Goal: Task Accomplishment & Management: Use online tool/utility

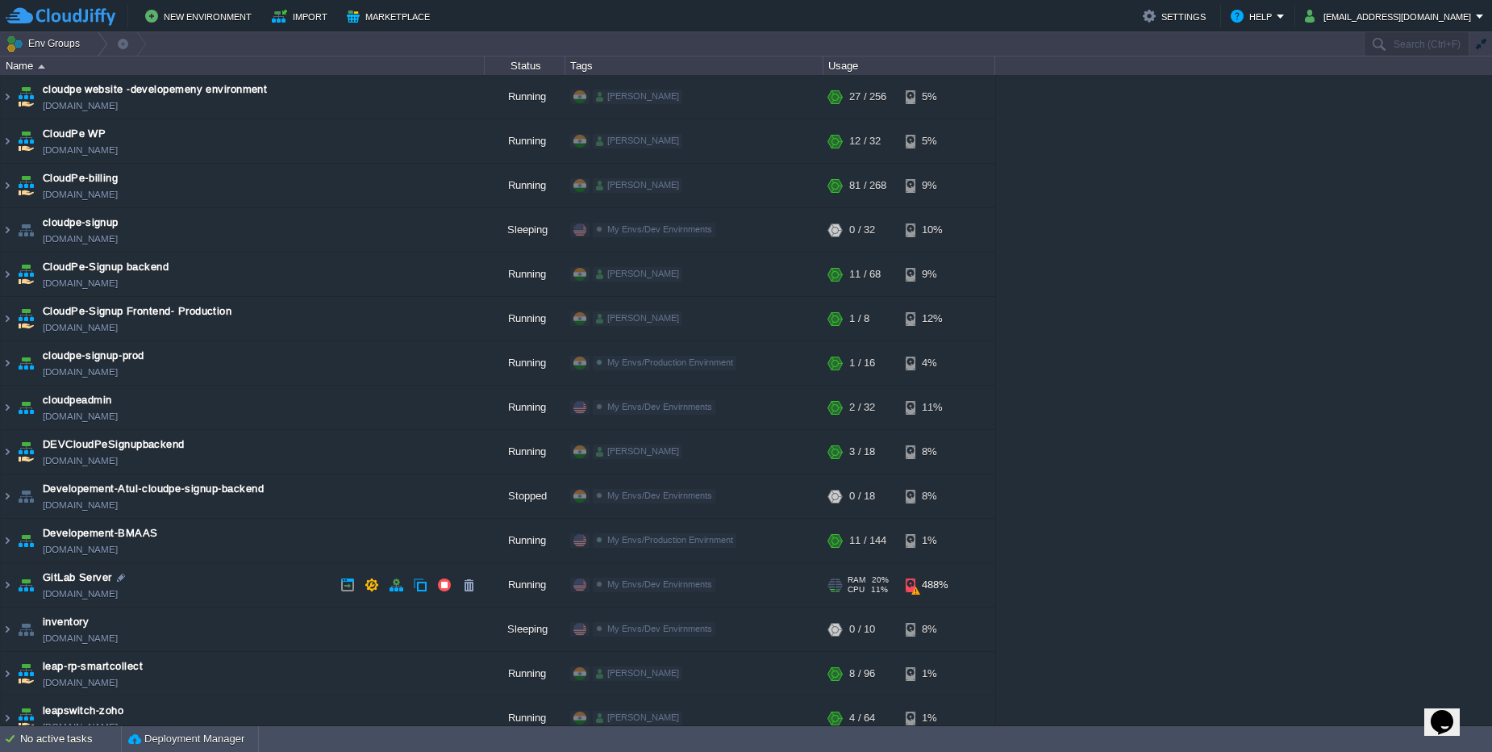
click at [118, 586] on link "[DOMAIN_NAME]" at bounding box center [80, 594] width 75 height 16
click at [5, 590] on img at bounding box center [7, 585] width 13 height 44
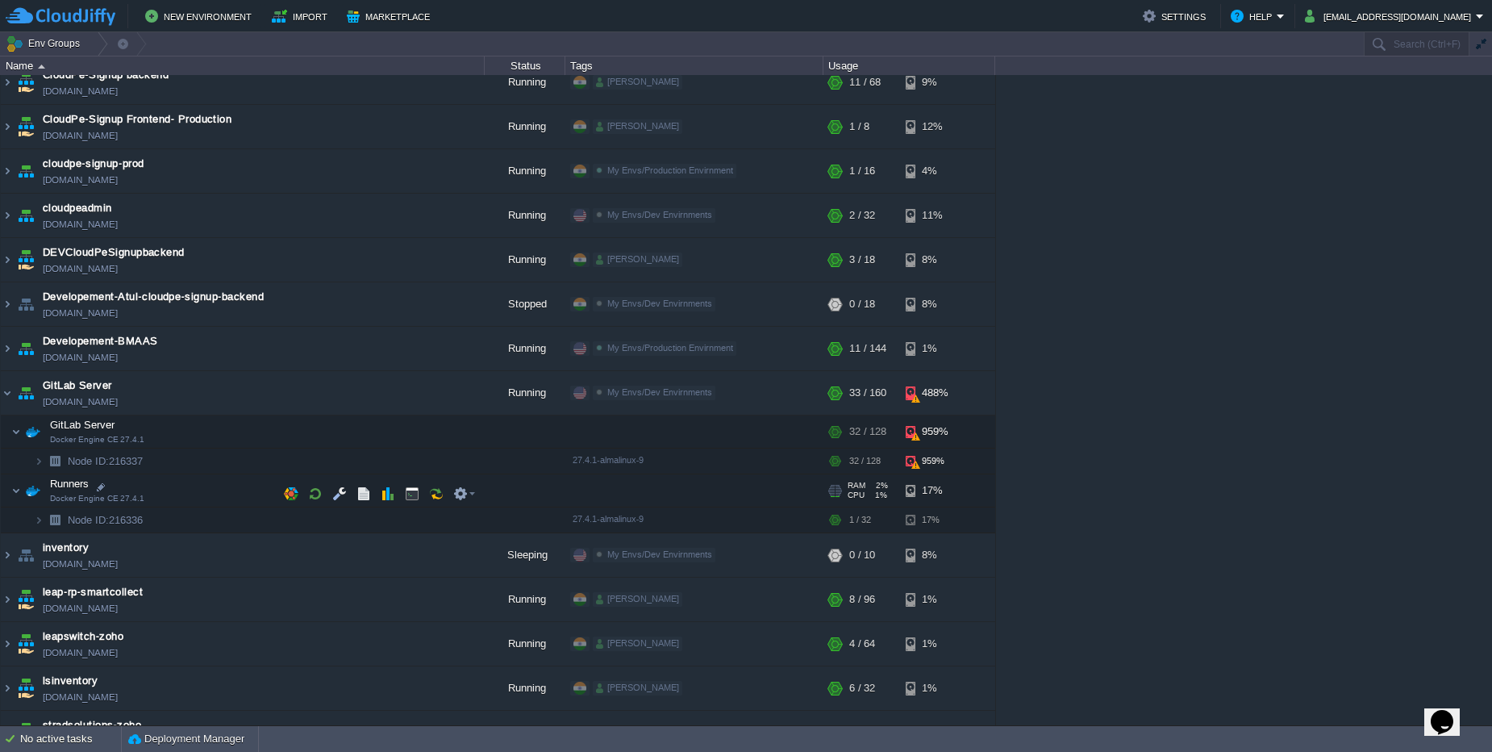
scroll to position [194, 0]
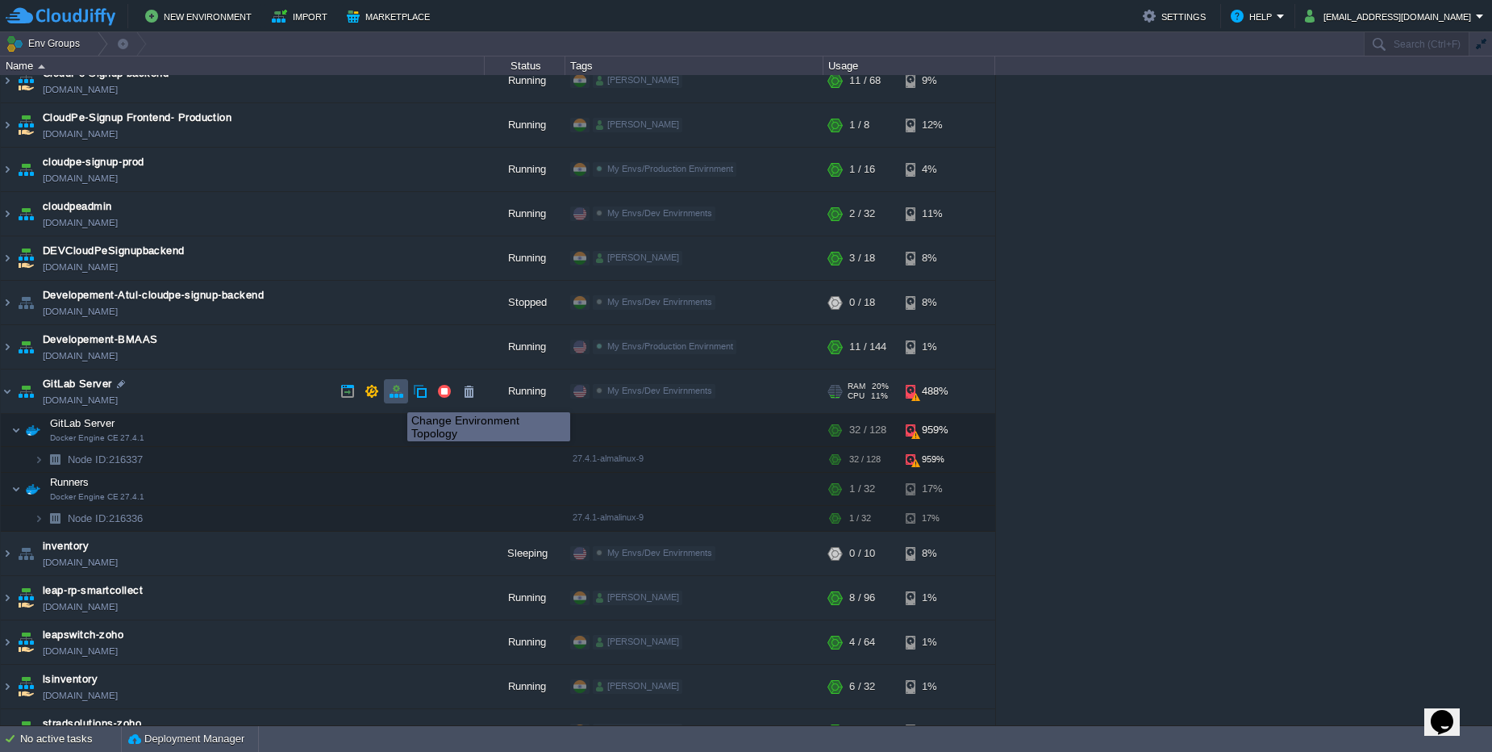
click at [395, 398] on button "button" at bounding box center [396, 391] width 15 height 15
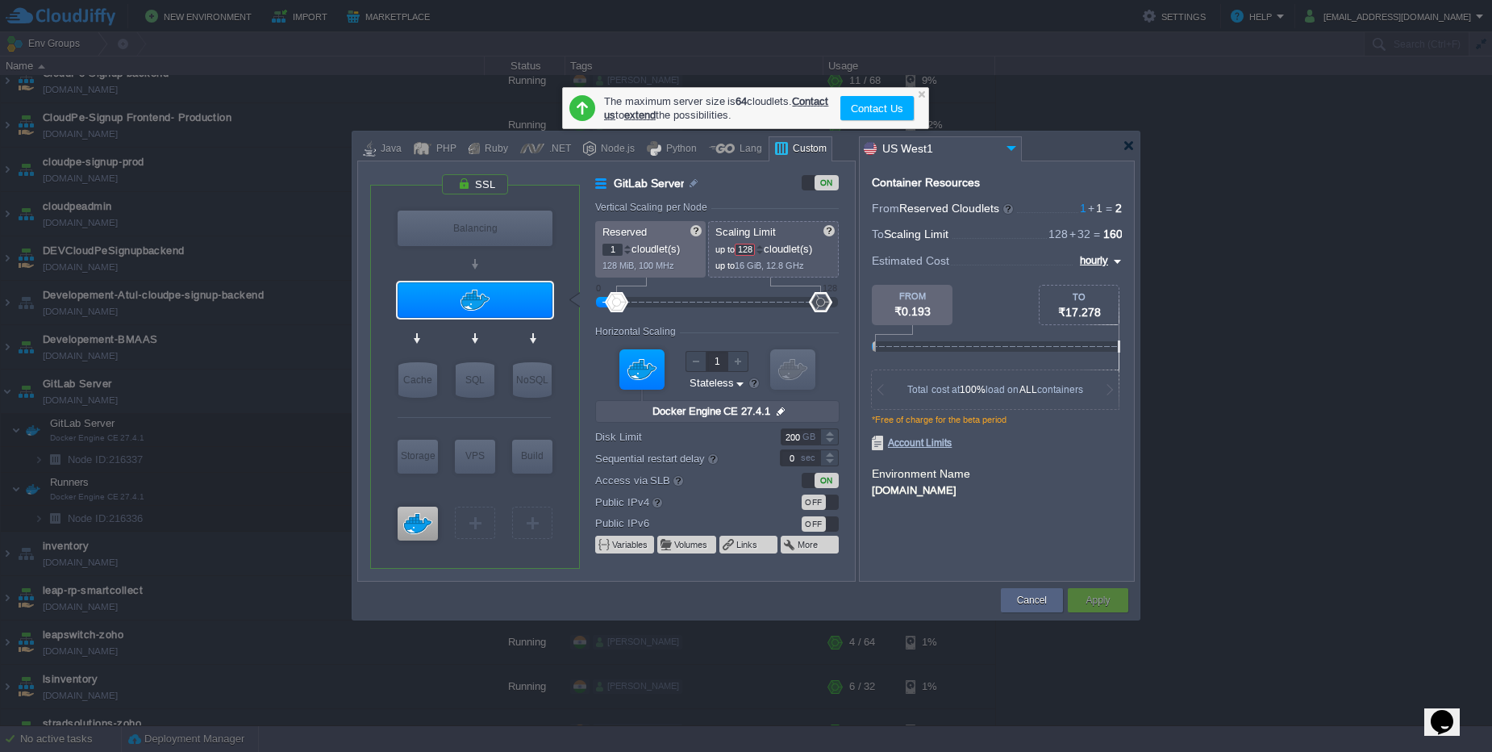
click at [795, 437] on input "200" at bounding box center [801, 436] width 40 height 17
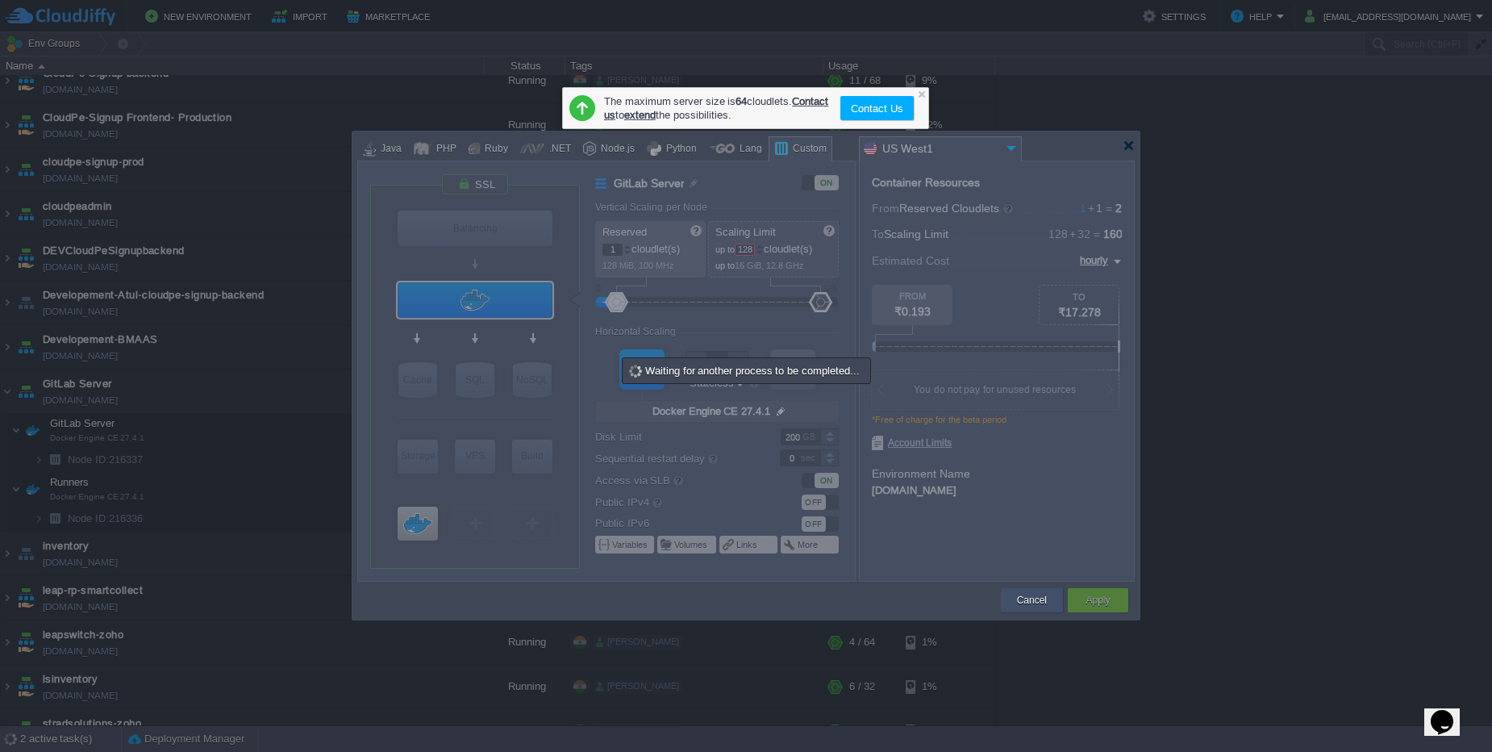
click at [1029, 608] on div "Cancel" at bounding box center [1032, 600] width 38 height 24
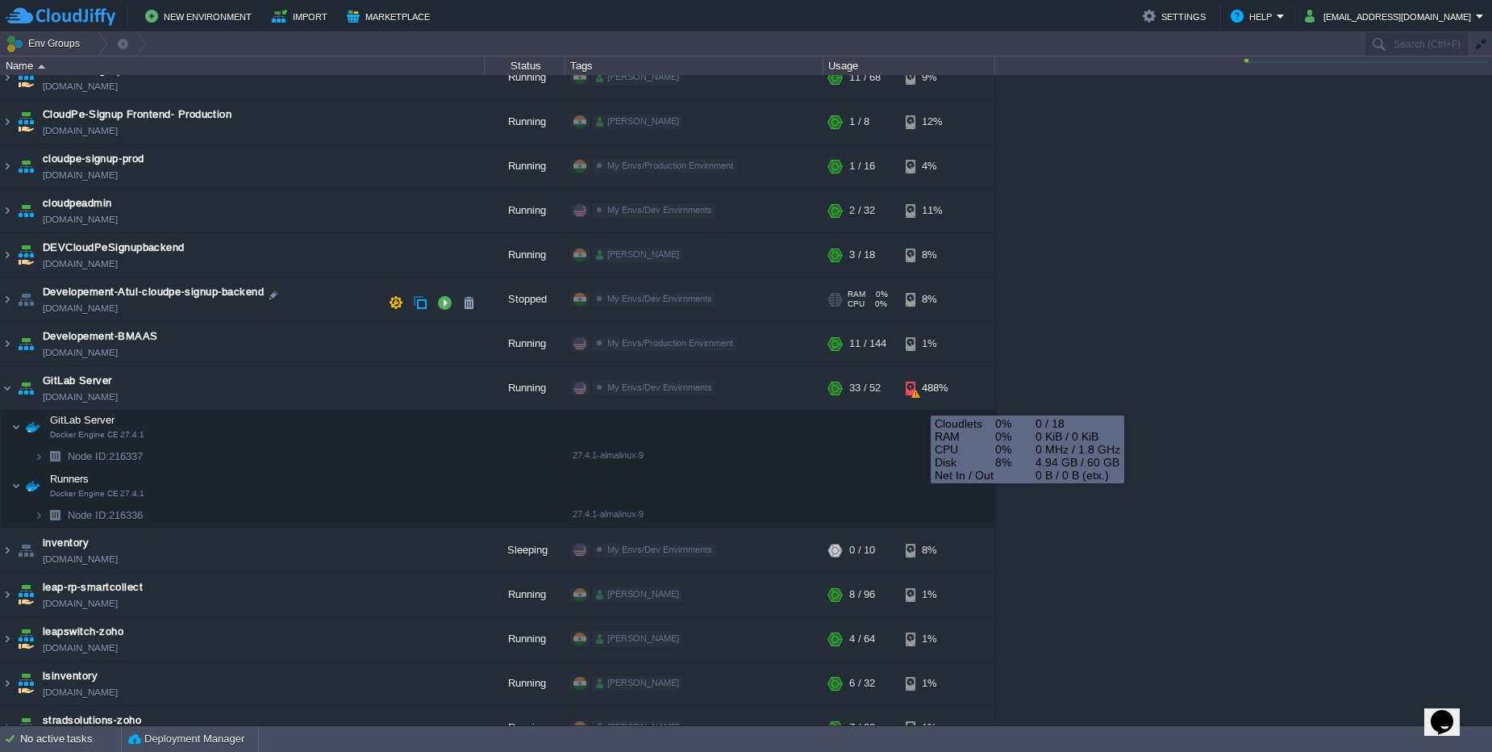
scroll to position [104, 0]
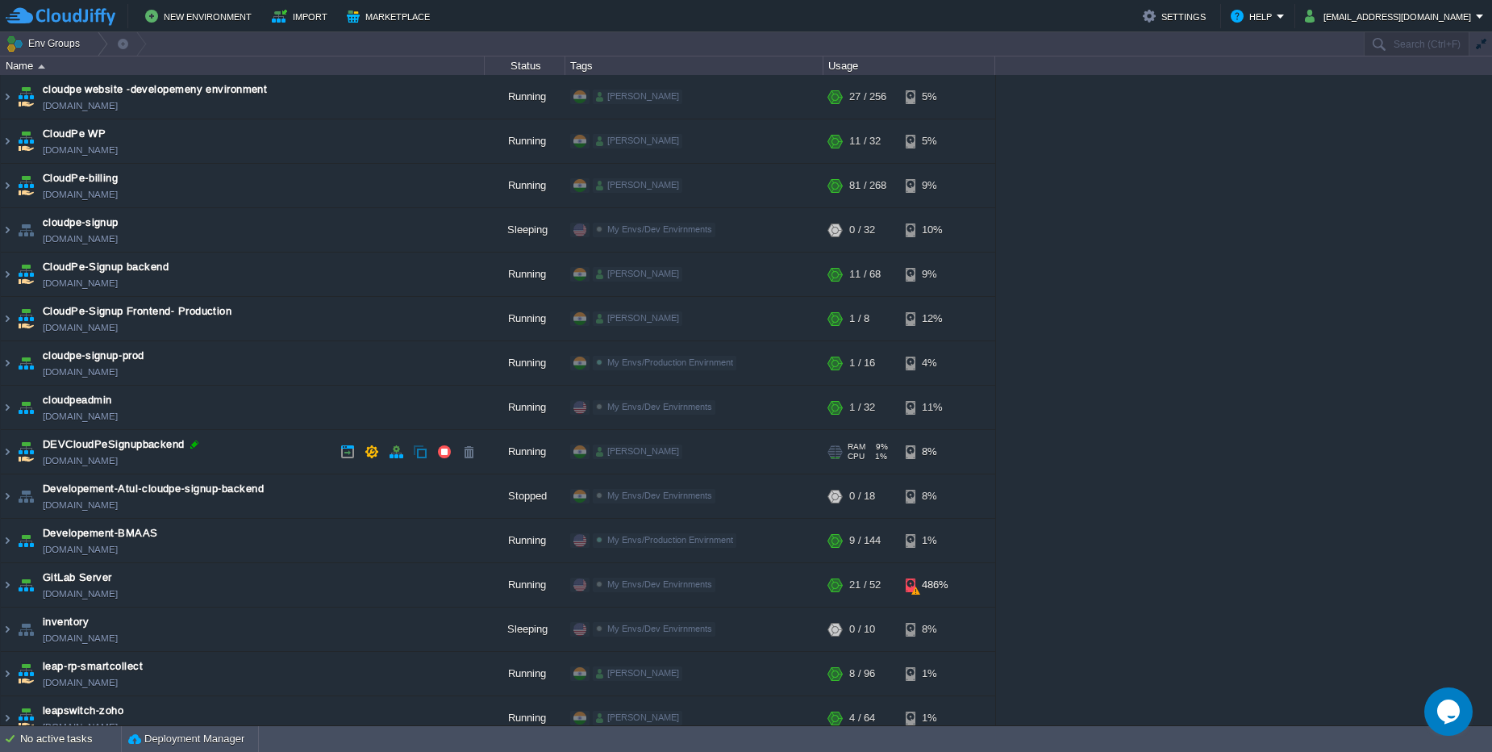
scroll to position [104, 0]
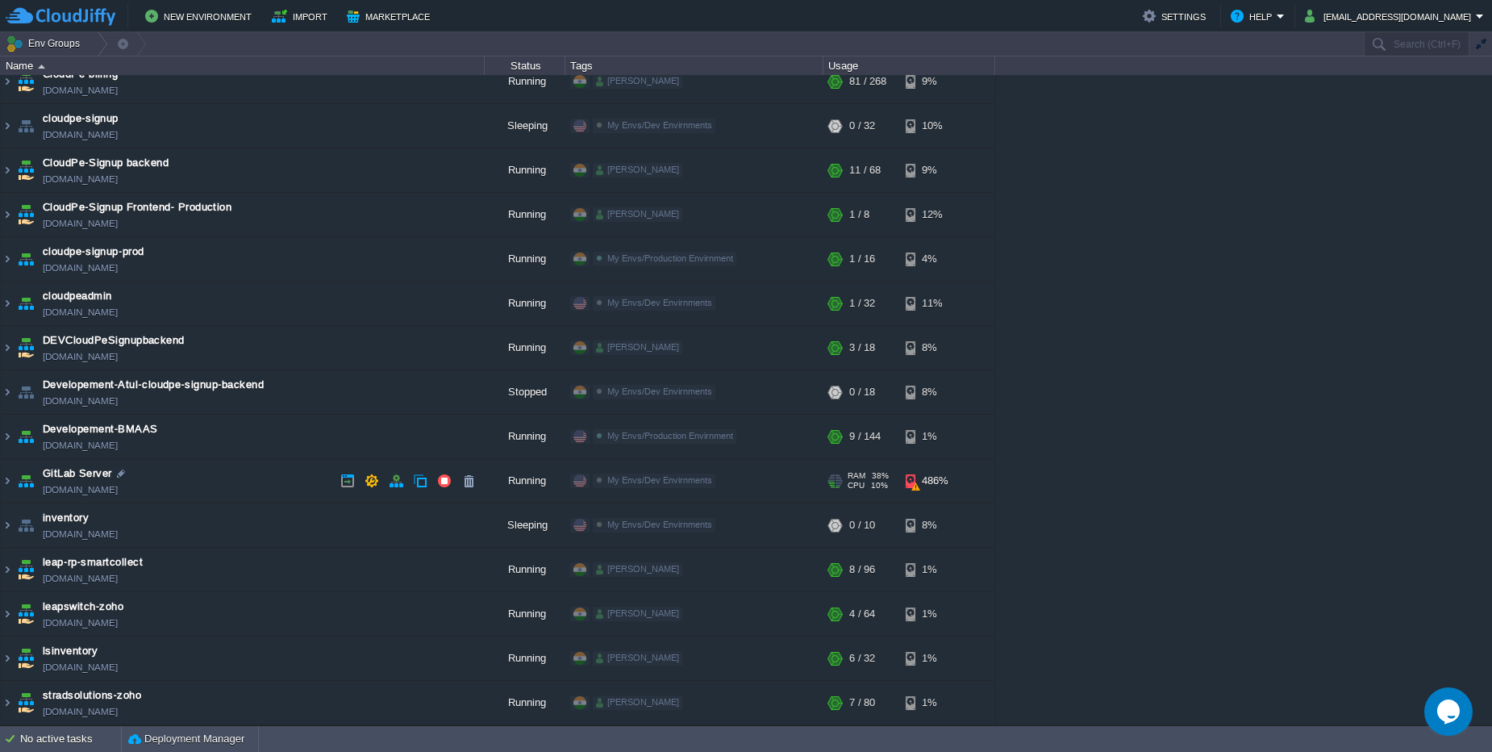
click at [208, 478] on td "GitLab Server [DOMAIN_NAME]" at bounding box center [243, 481] width 484 height 44
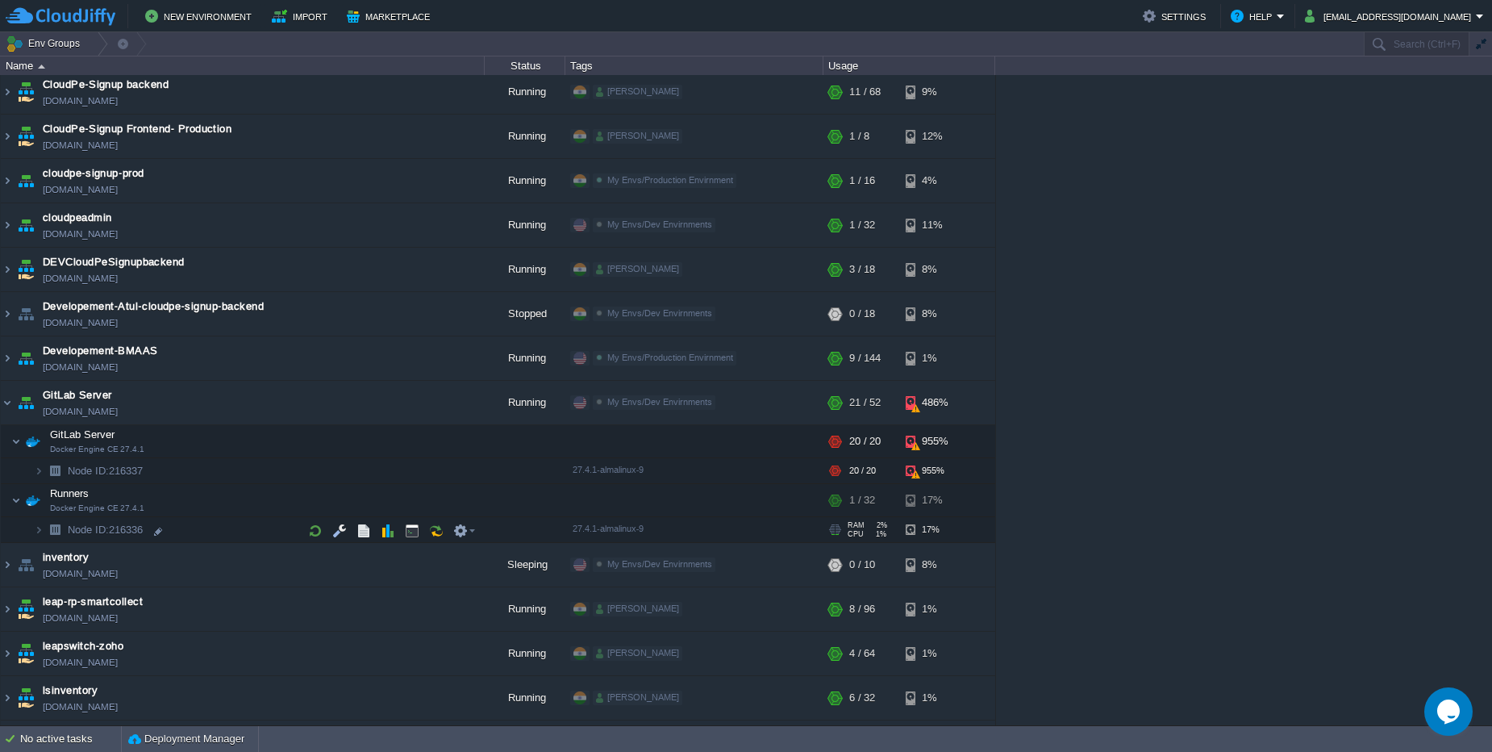
scroll to position [201, 0]
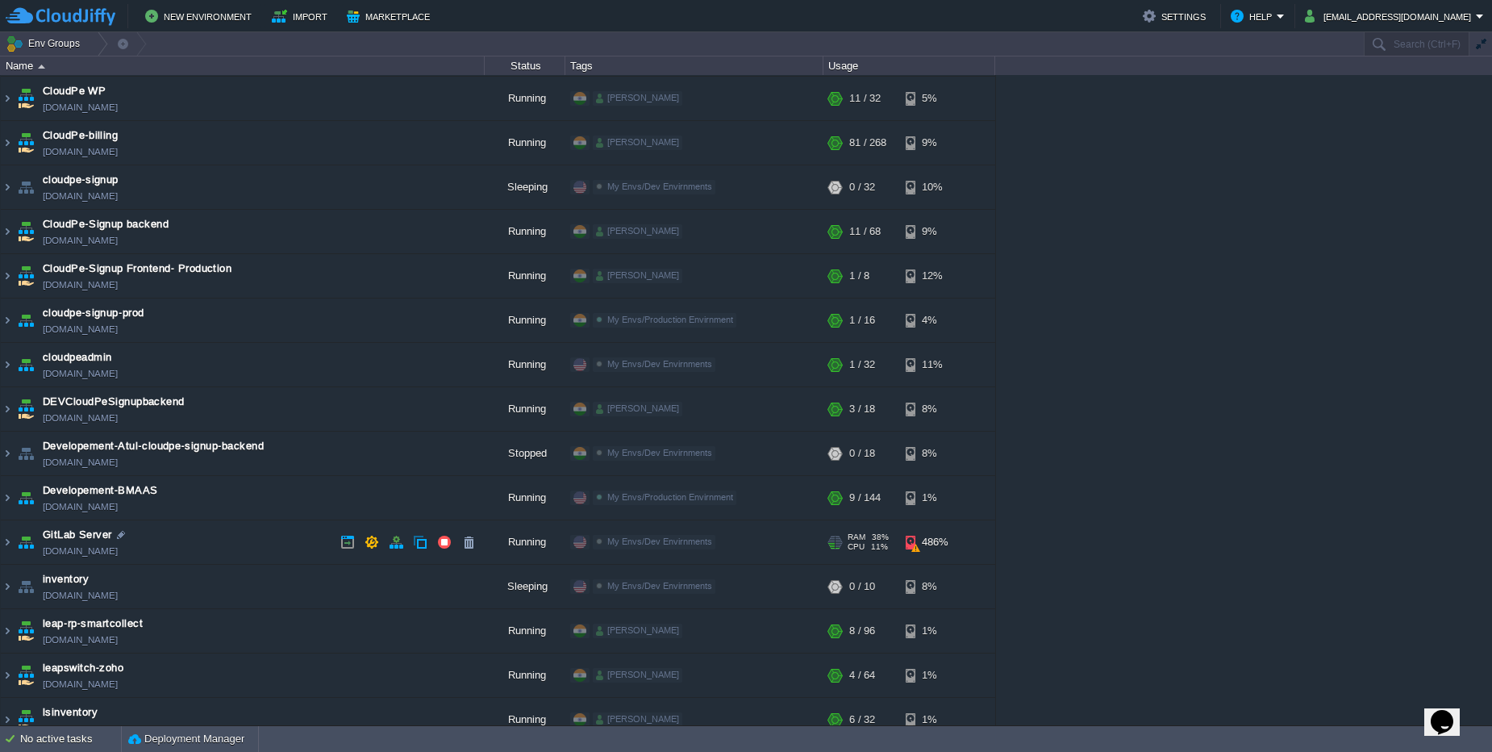
scroll to position [104, 0]
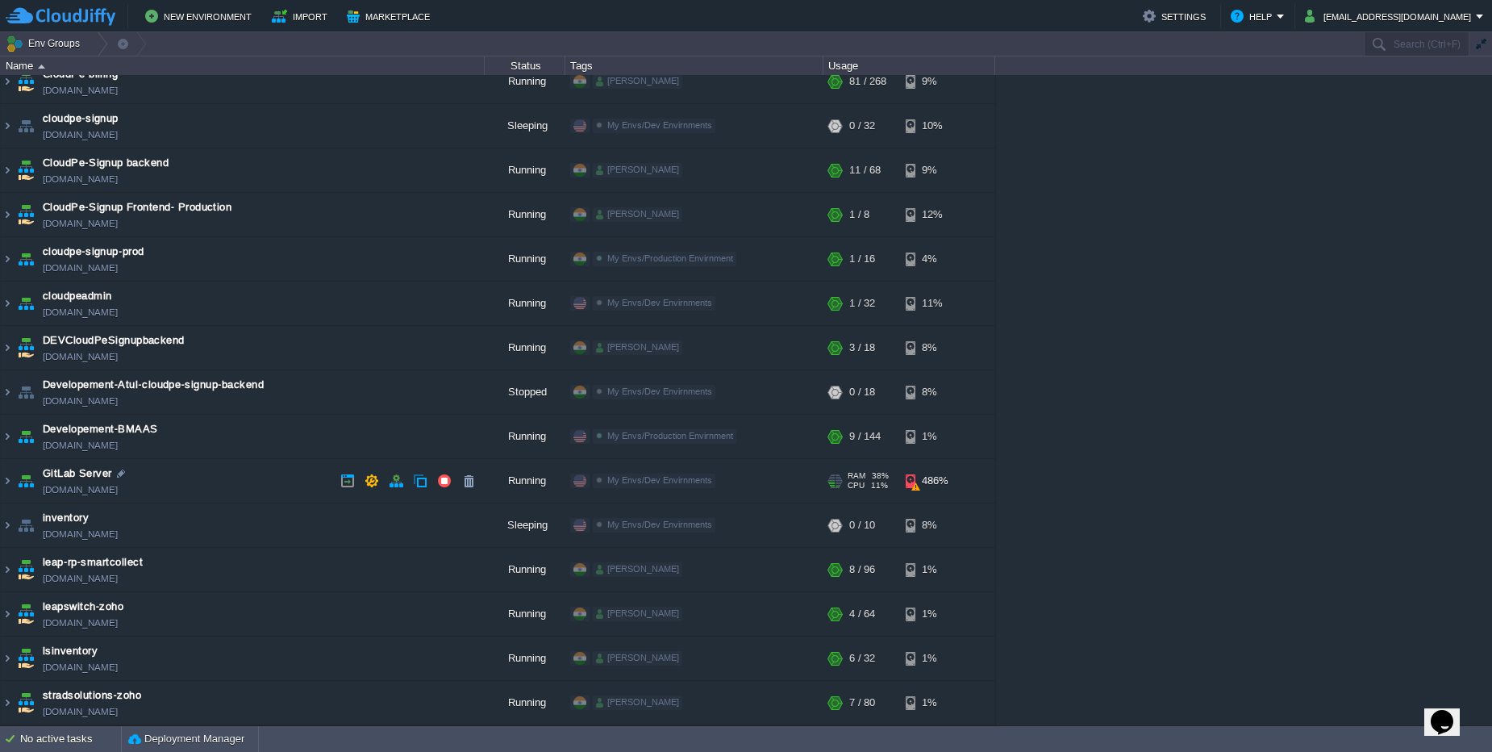
click at [118, 482] on link "[DOMAIN_NAME]" at bounding box center [80, 490] width 75 height 16
click at [248, 483] on td "GitLab Server leapswitch-repos.west1-us.cloudjiffy.net" at bounding box center [243, 481] width 484 height 44
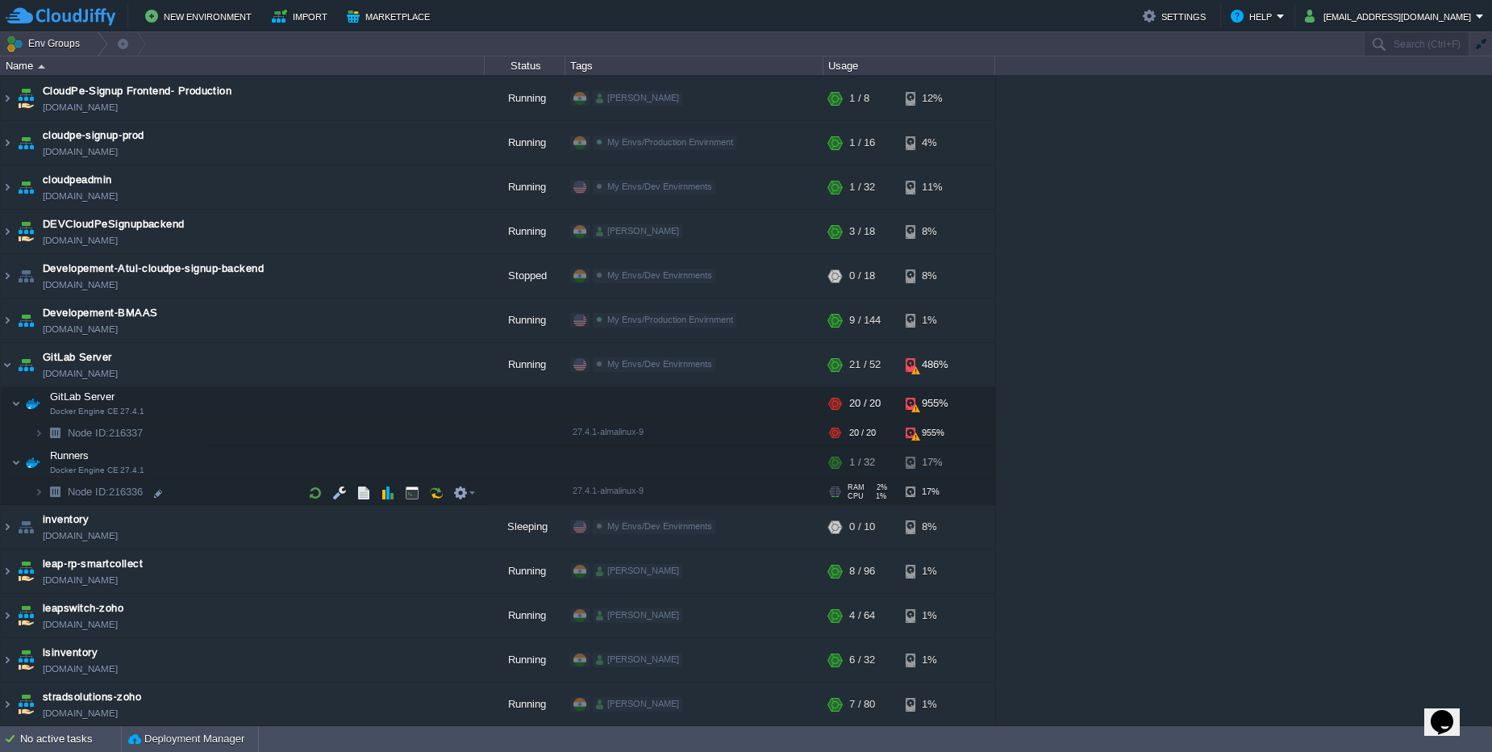
scroll to position [222, 0]
click at [345, 366] on button "button" at bounding box center [347, 363] width 15 height 15
click at [34, 430] on img at bounding box center [39, 431] width 10 height 25
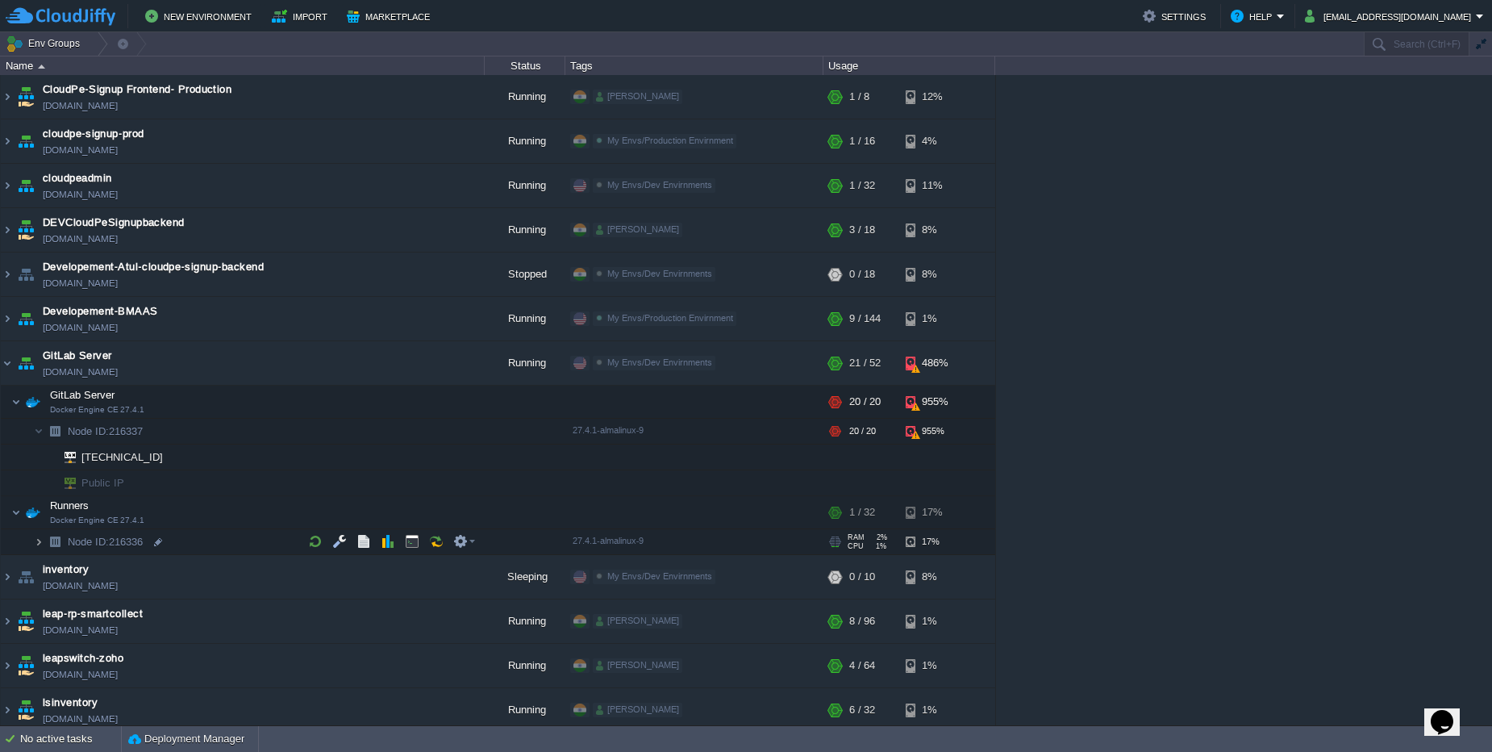
click at [35, 542] on img at bounding box center [39, 541] width 10 height 25
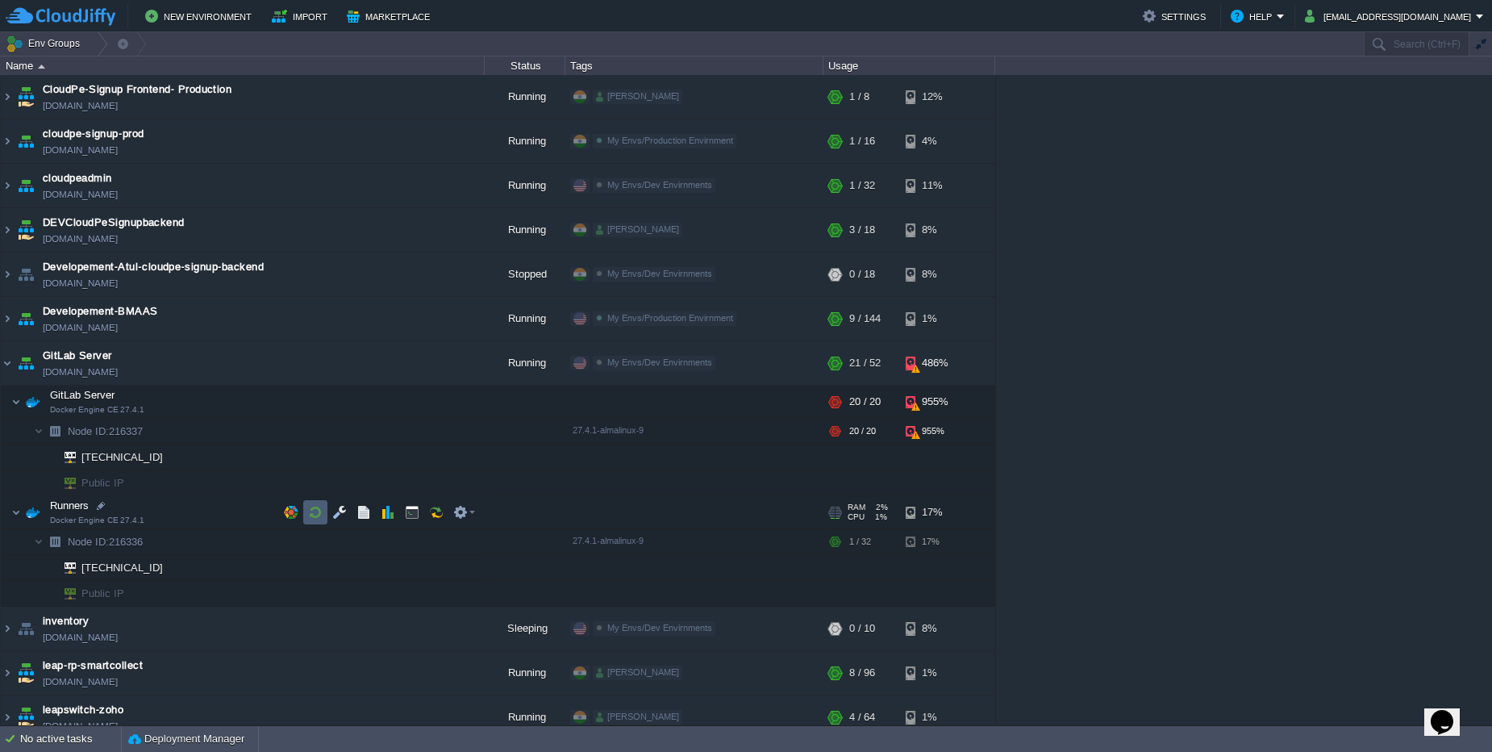
scroll to position [319, 0]
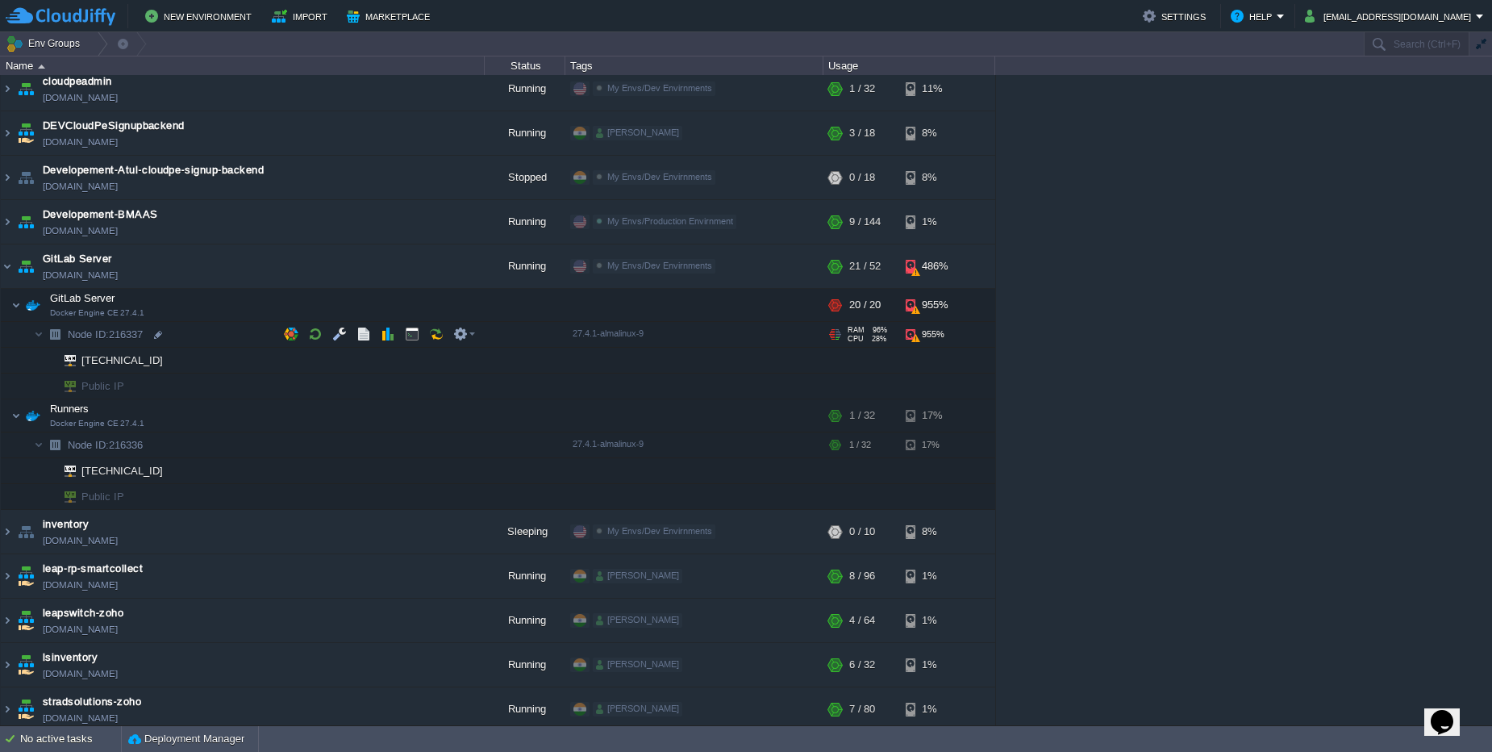
click at [123, 332] on span "Node ID: 216337" at bounding box center [105, 334] width 79 height 14
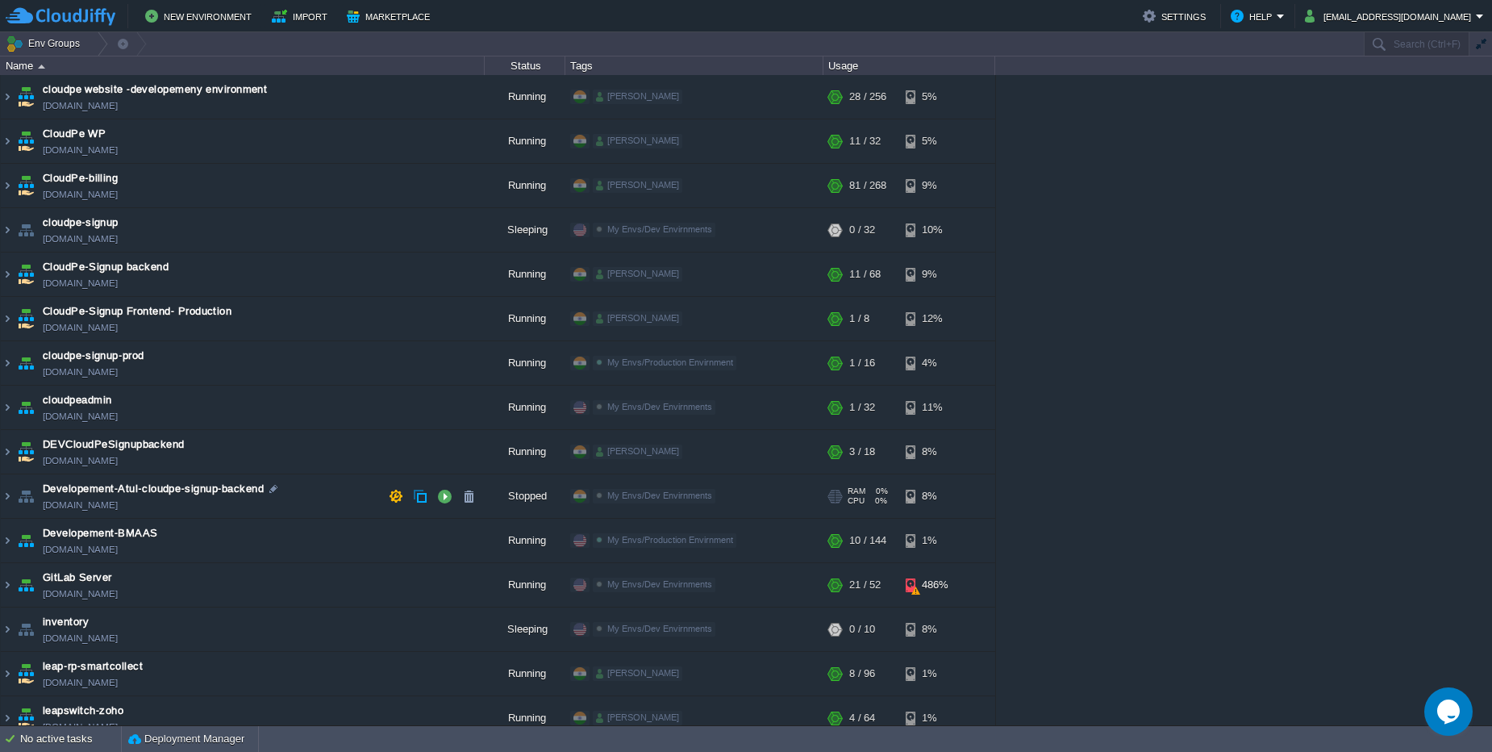
scroll to position [104, 0]
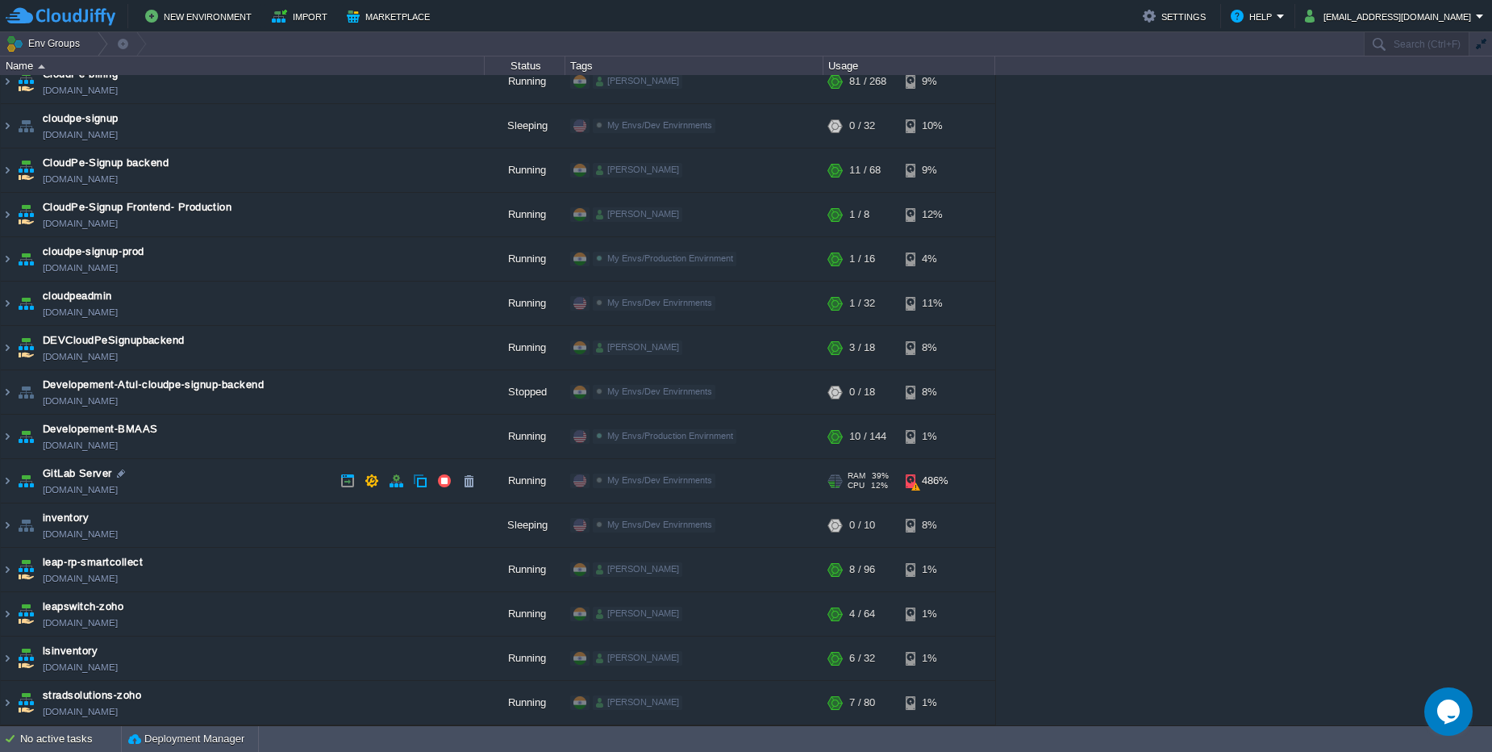
click at [211, 478] on td "GitLab Server [DOMAIN_NAME]" at bounding box center [243, 481] width 484 height 44
